Goal: Information Seeking & Learning: Learn about a topic

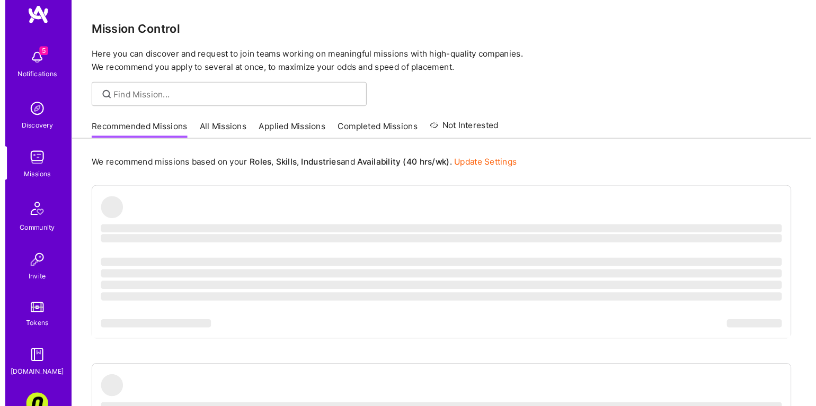
scroll to position [82, 0]
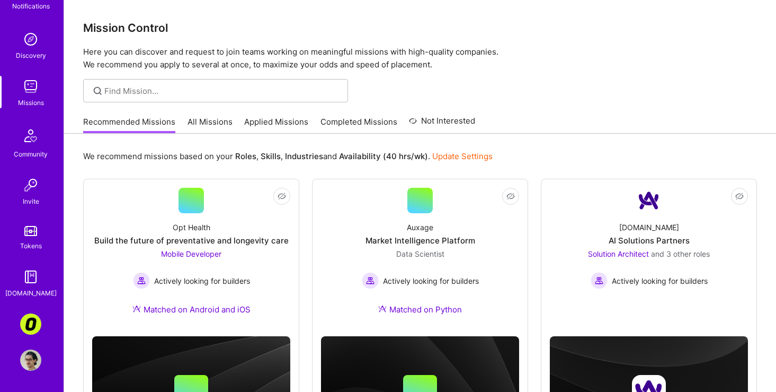
click at [224, 120] on link "All Missions" at bounding box center [210, 124] width 45 height 17
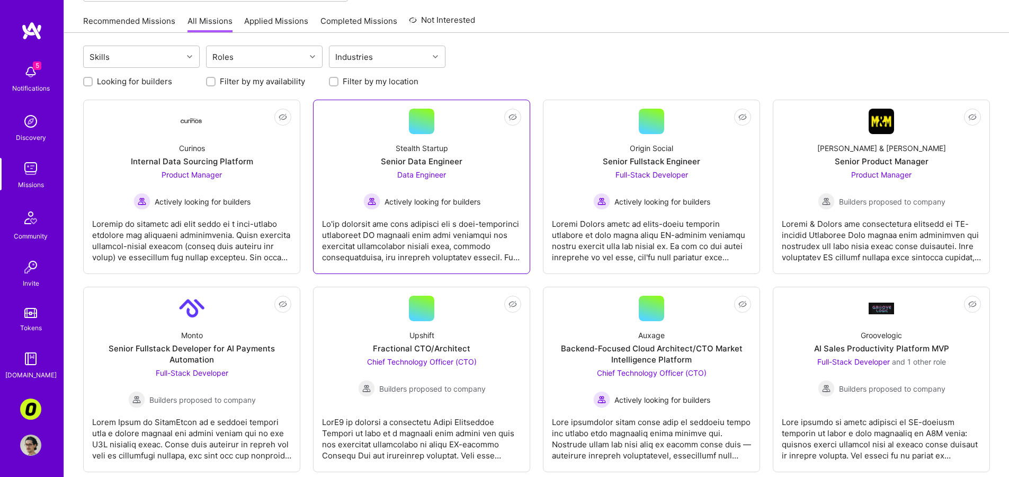
scroll to position [151, 0]
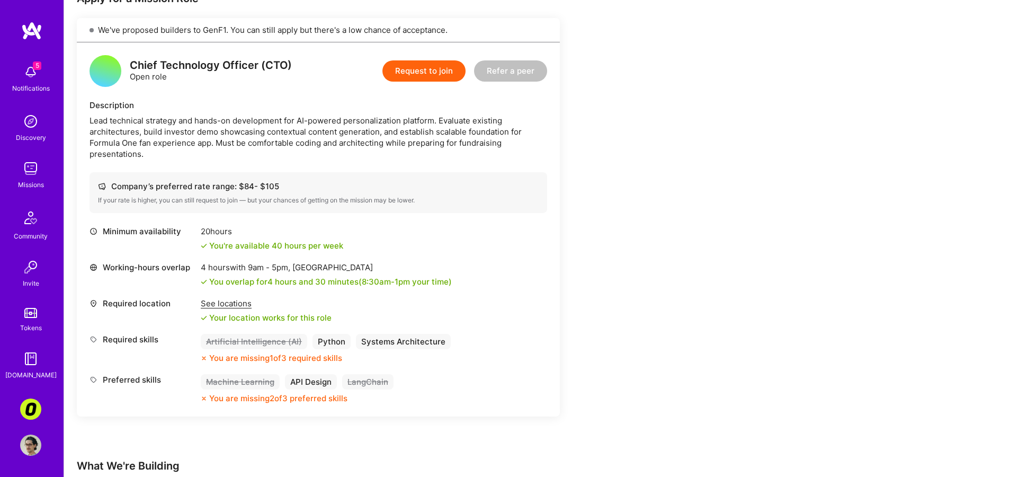
scroll to position [486, 0]
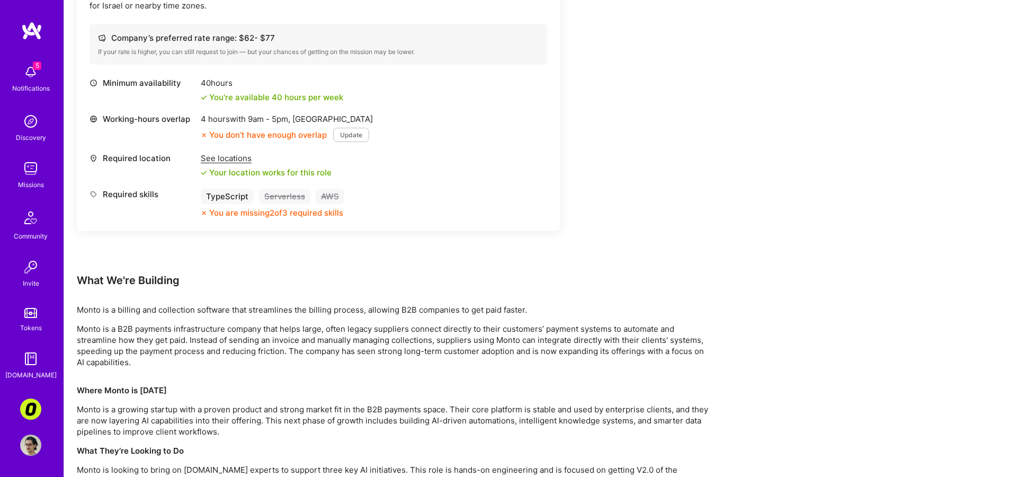
scroll to position [483, 0]
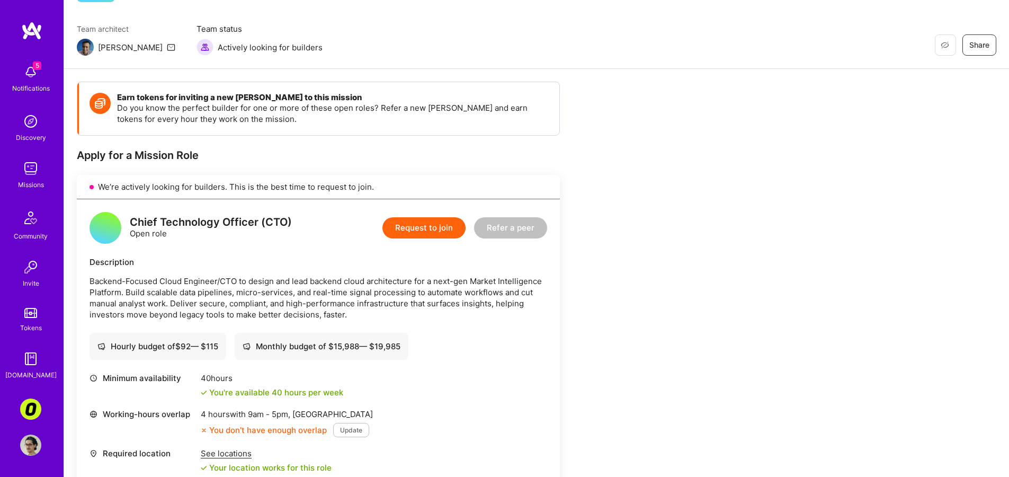
scroll to position [76, 0]
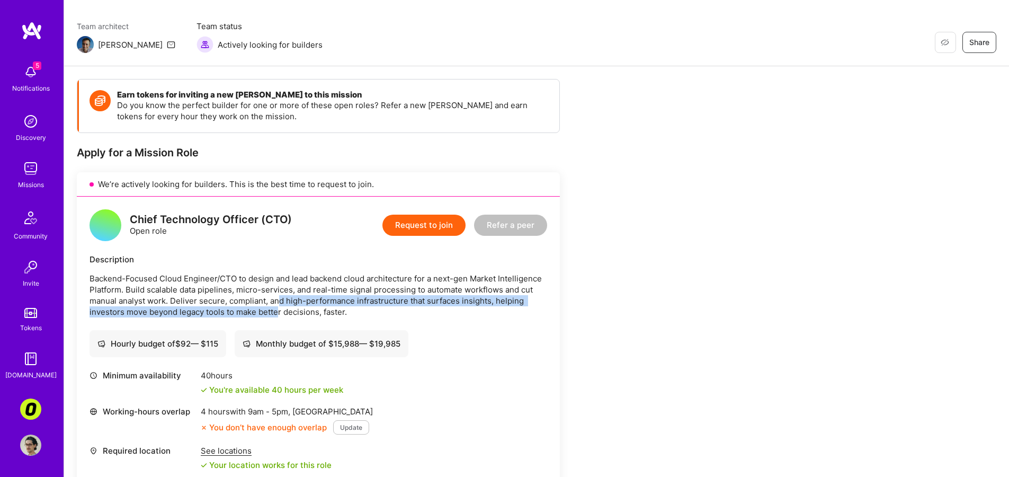
click at [276, 311] on p "Backend-Focused Cloud Engineer/CTO to design and lead backend cloud architectur…" at bounding box center [319, 295] width 458 height 45
click at [270, 309] on p "Backend-Focused Cloud Engineer/CTO to design and lead backend cloud architectur…" at bounding box center [319, 295] width 458 height 45
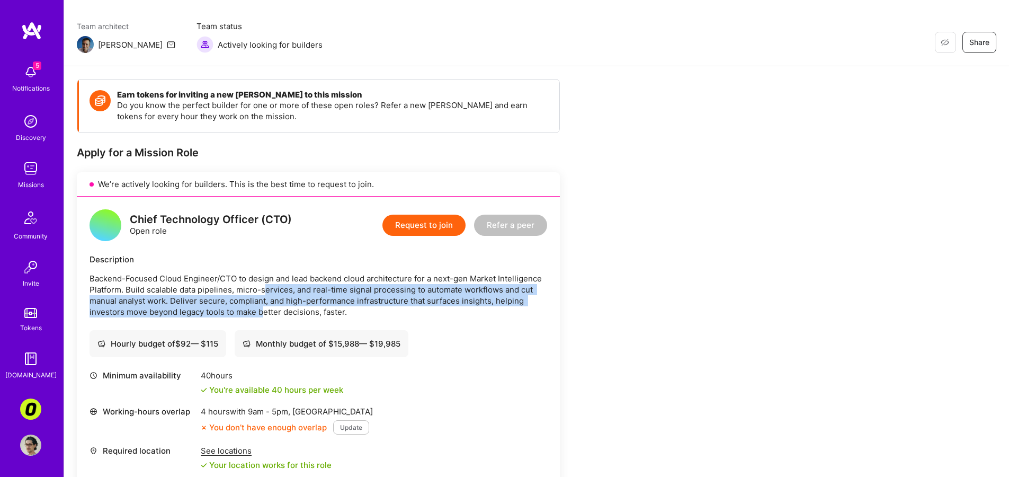
drag, startPoint x: 265, startPoint y: 307, endPoint x: 264, endPoint y: 286, distance: 21.2
click at [264, 286] on p "Backend-Focused Cloud Engineer/CTO to design and lead backend cloud architectur…" at bounding box center [319, 295] width 458 height 45
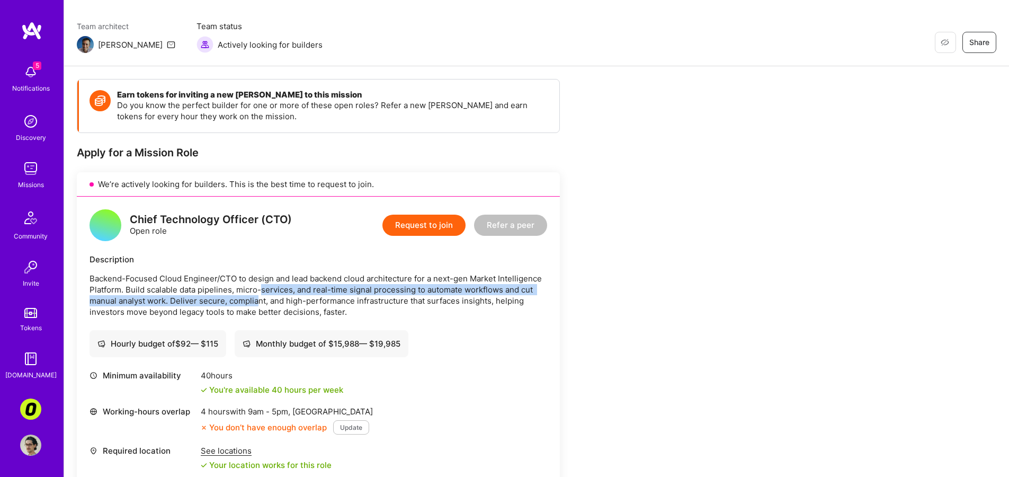
drag, startPoint x: 259, startPoint y: 292, endPoint x: 258, endPoint y: 307, distance: 14.3
click at [258, 307] on p "Backend-Focused Cloud Engineer/CTO to design and lead backend cloud architectur…" at bounding box center [319, 295] width 458 height 45
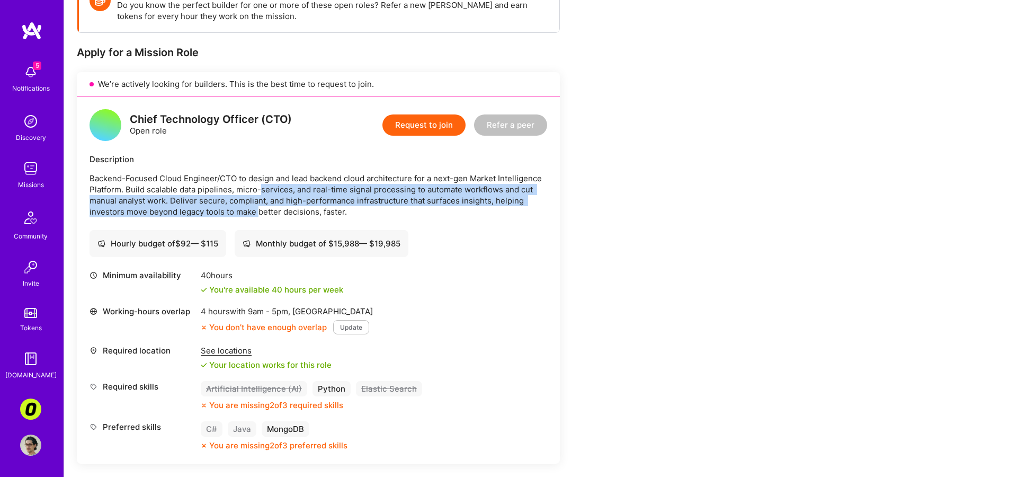
scroll to position [351, 0]
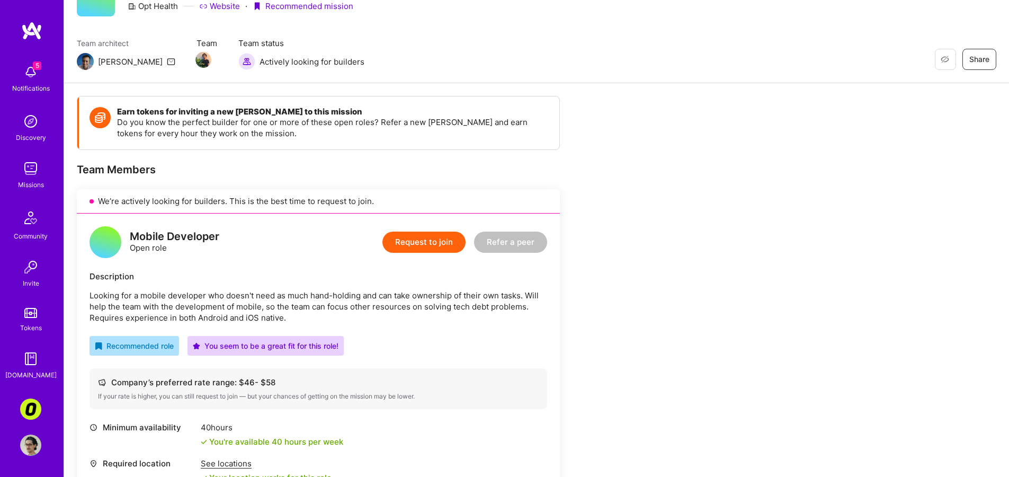
scroll to position [110, 0]
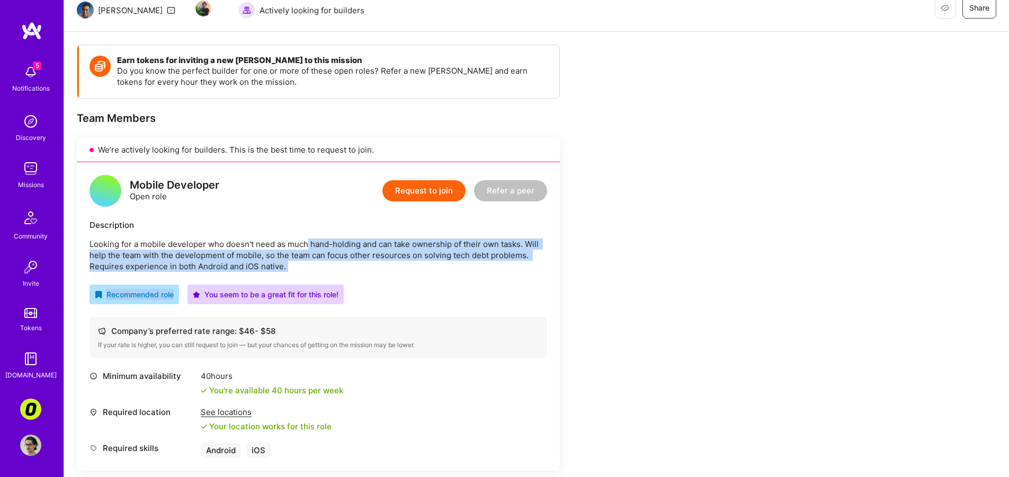
drag, startPoint x: 310, startPoint y: 261, endPoint x: 310, endPoint y: 273, distance: 12.7
click at [310, 273] on div "Mobile Developer Open role Request to join Refer a peer Description Looking for…" at bounding box center [318, 316] width 483 height 308
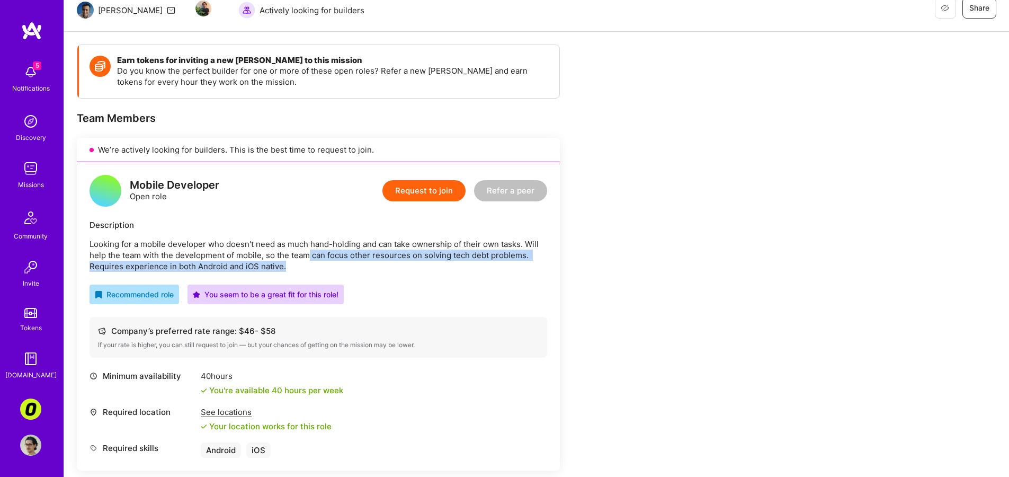
drag, startPoint x: 305, startPoint y: 268, endPoint x: 308, endPoint y: 248, distance: 19.3
click at [308, 248] on p "Looking for a mobile developer who doesn't need as much hand-holding and can ta…" at bounding box center [319, 254] width 458 height 33
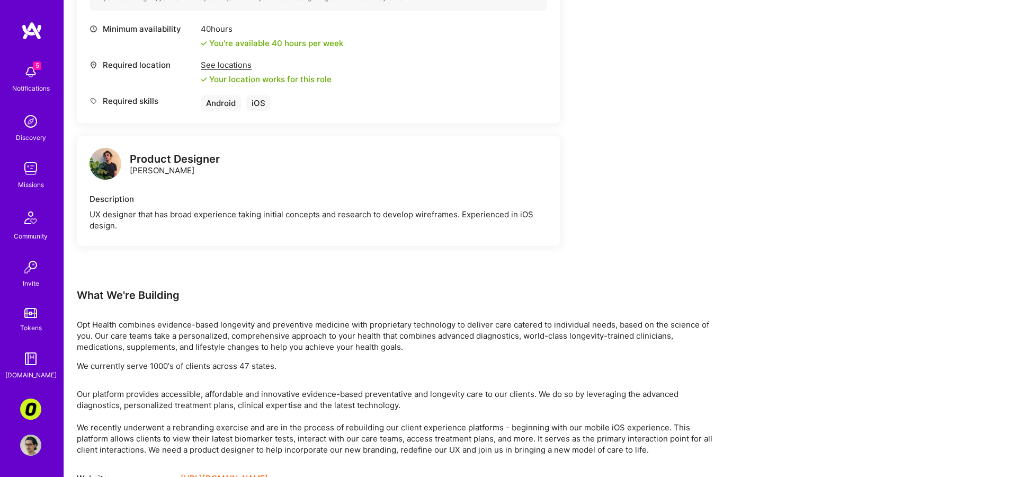
scroll to position [491, 0]
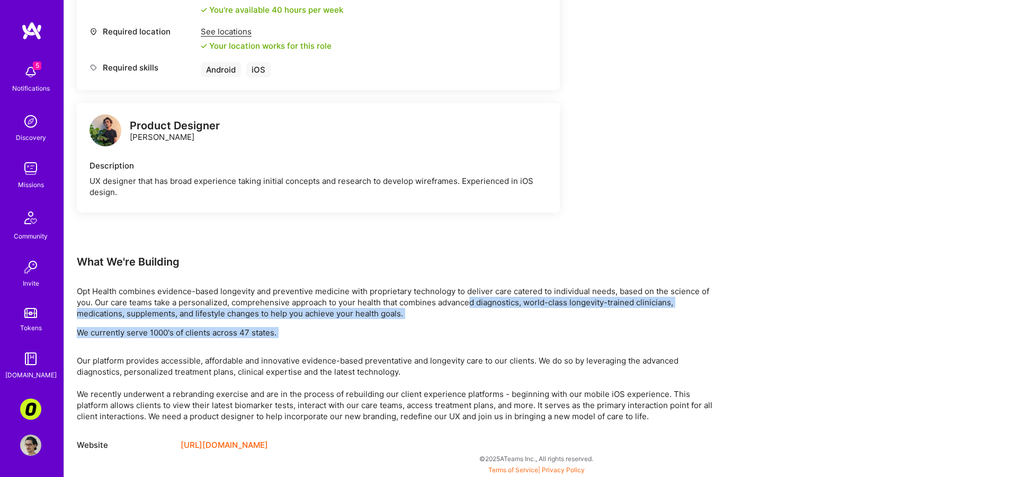
drag, startPoint x: 471, startPoint y: 301, endPoint x: 456, endPoint y: 353, distance: 54.7
click at [456, 350] on div "Earn tokens for inviting a new A.Teamer to this mission Do you know the perfect…" at bounding box center [395, 57] width 636 height 787
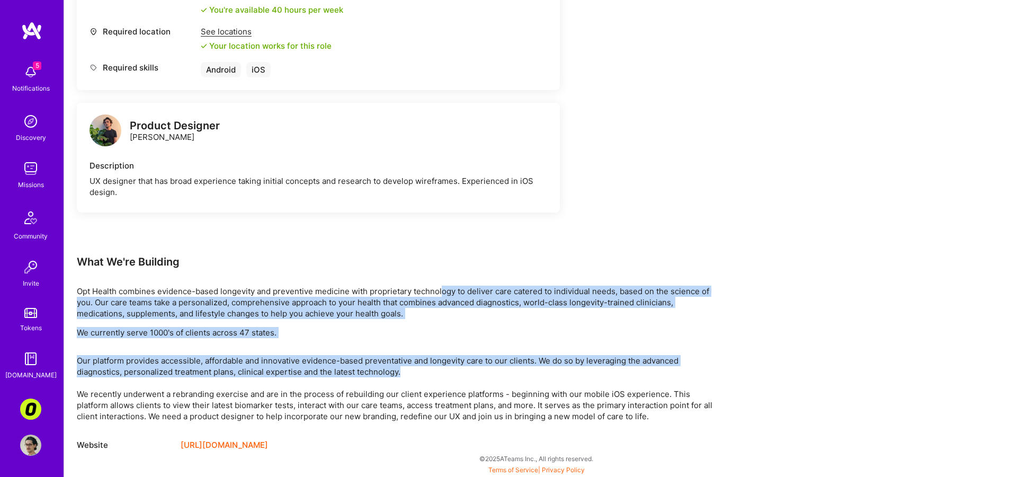
drag, startPoint x: 452, startPoint y: 371, endPoint x: 444, endPoint y: 293, distance: 78.9
click at [444, 295] on div "Earn tokens for inviting a new A.Teamer to this mission Do you know the perfect…" at bounding box center [395, 57] width 636 height 787
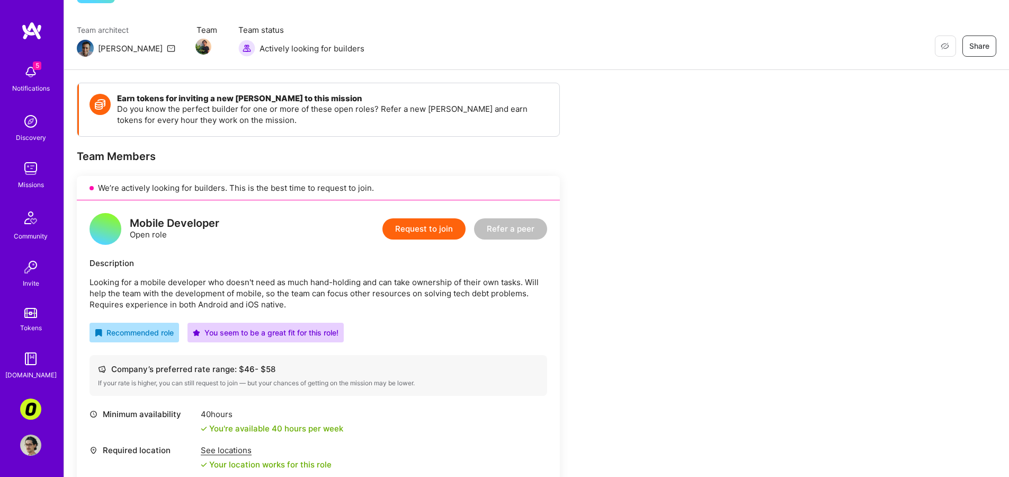
scroll to position [0, 0]
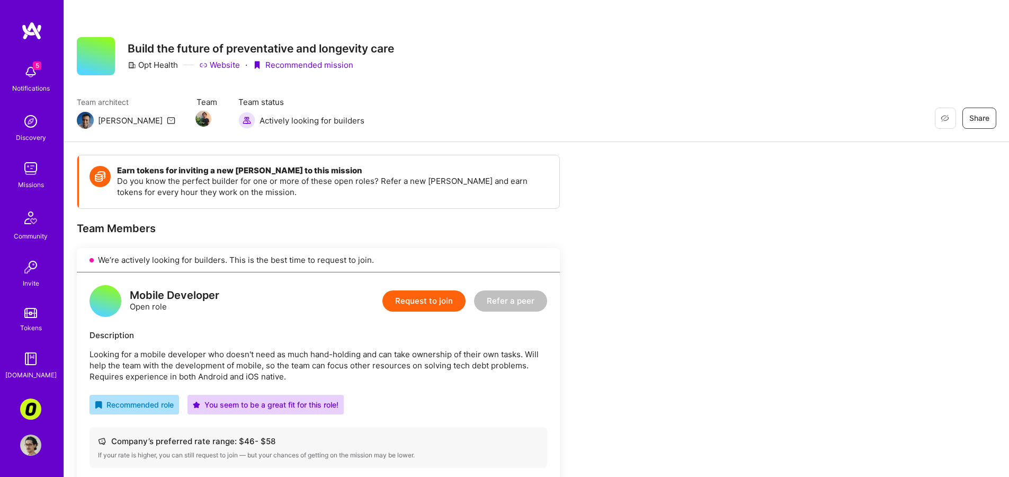
drag, startPoint x: 368, startPoint y: 287, endPoint x: 359, endPoint y: 278, distance: 12.4
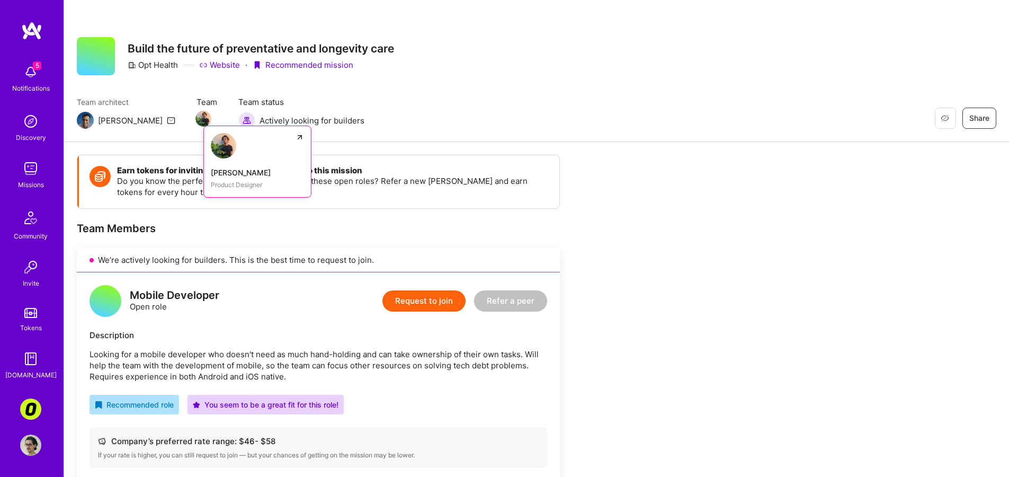
click at [195, 120] on img at bounding box center [203, 119] width 16 height 16
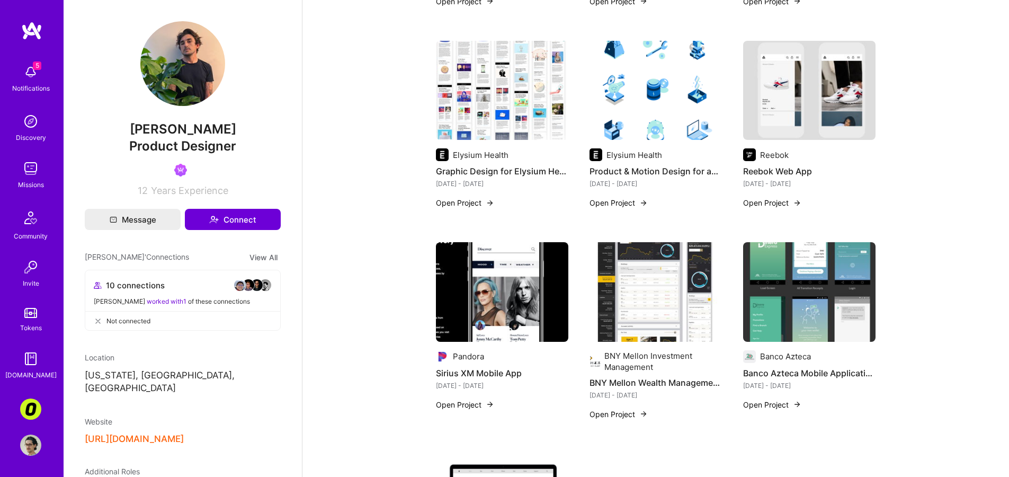
scroll to position [954, 0]
